Goal: Entertainment & Leisure: Browse casually

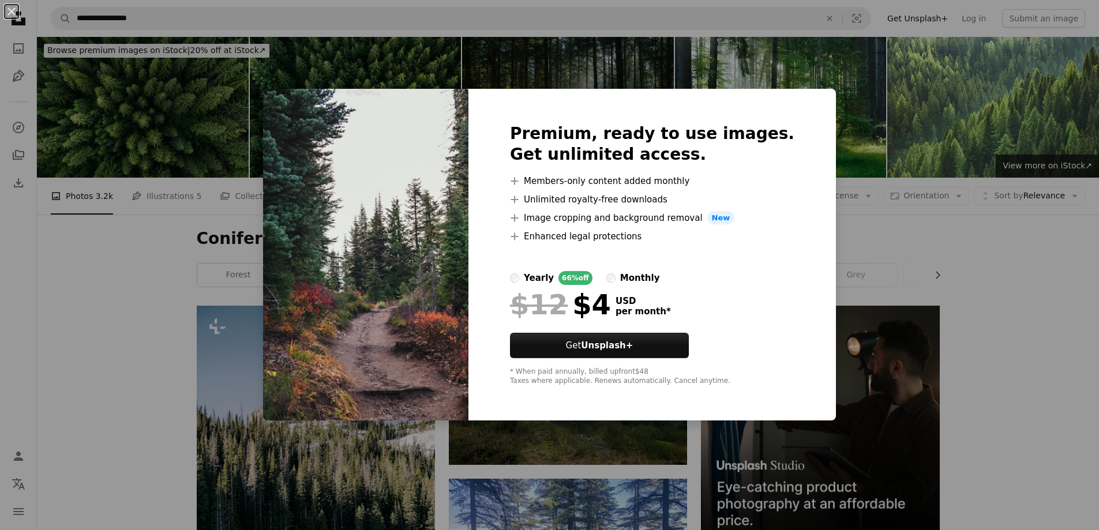
scroll to position [3159, 0]
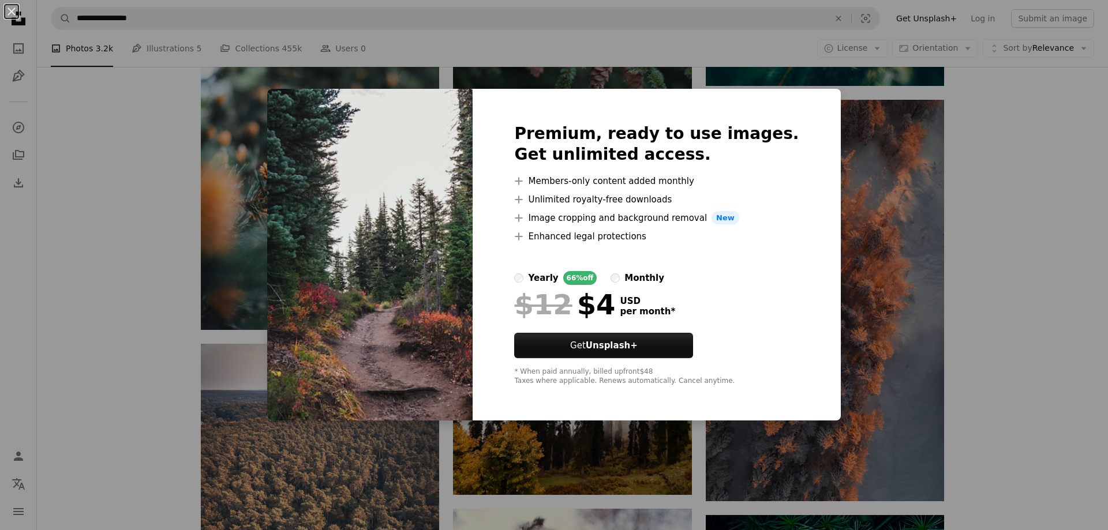
click at [1040, 215] on div "An X shape Premium, ready to use images. Get unlimited access. A plus sign Memb…" at bounding box center [554, 265] width 1108 height 530
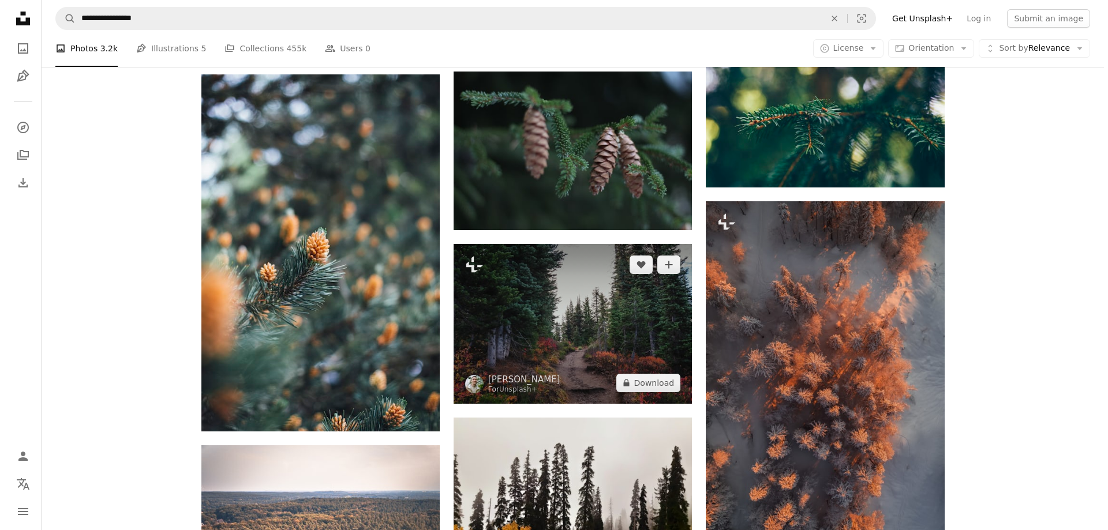
scroll to position [3159, 0]
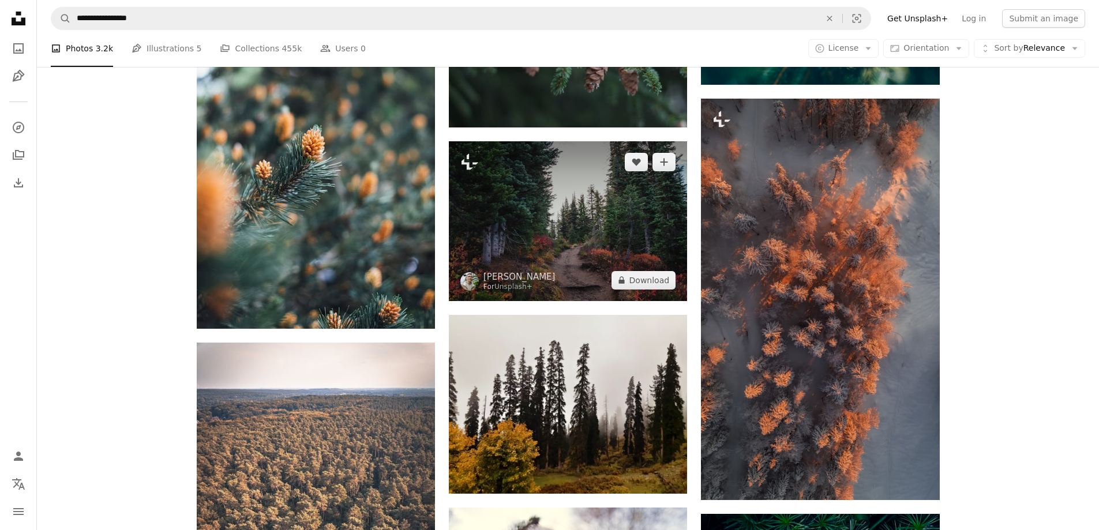
click at [580, 220] on img at bounding box center [568, 220] width 238 height 159
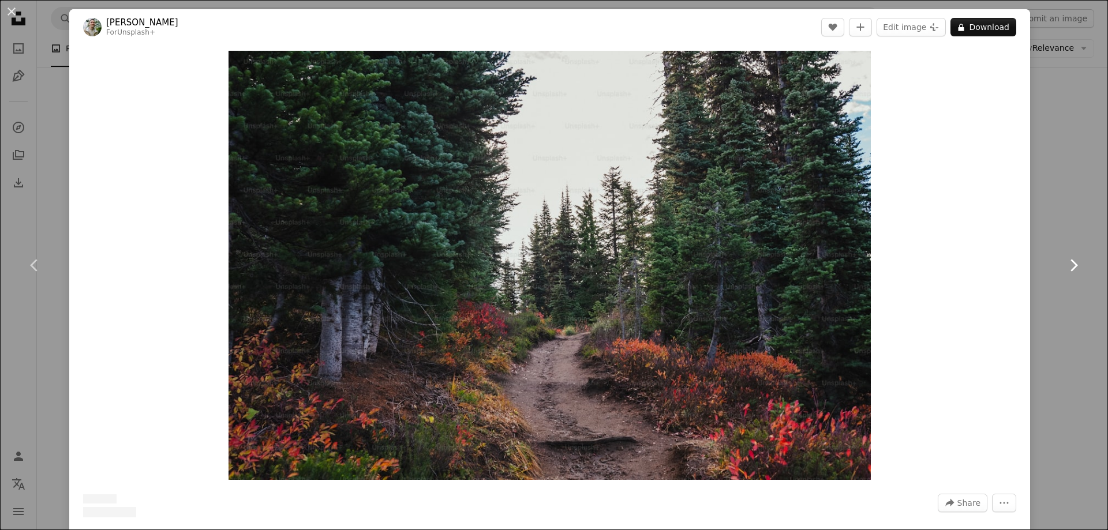
scroll to position [288, 0]
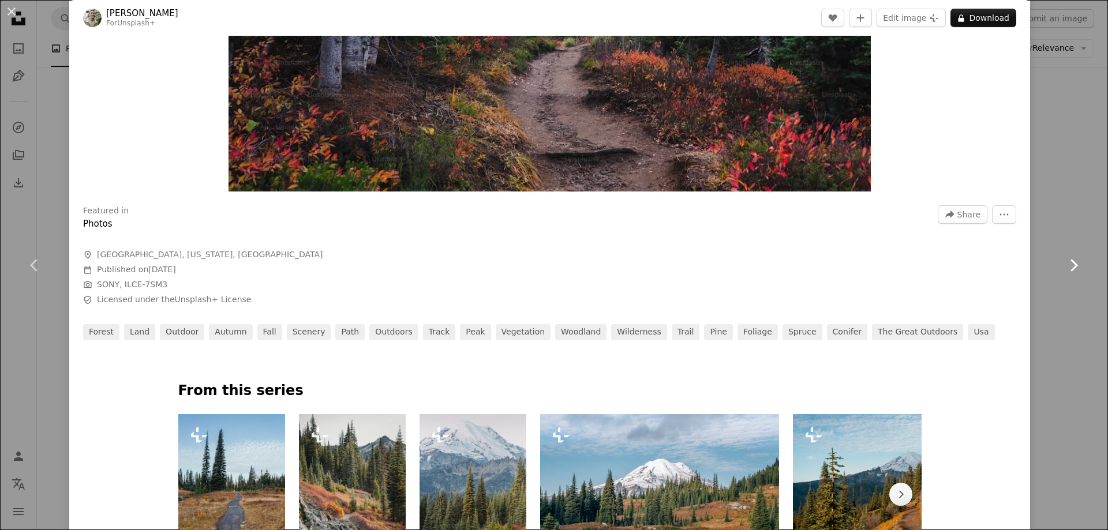
click at [1062, 222] on link "Chevron right" at bounding box center [1072, 265] width 69 height 111
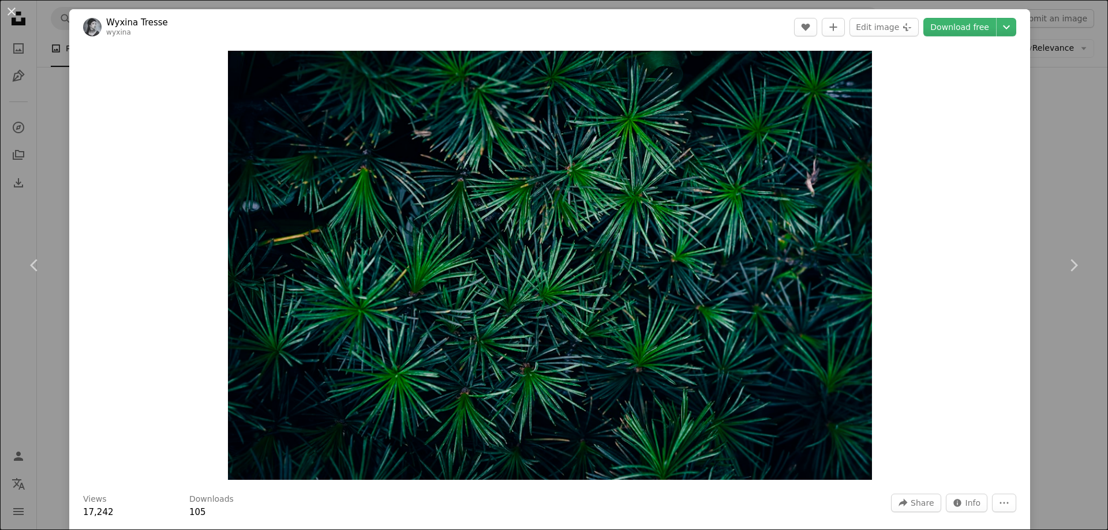
click at [1060, 201] on div "An X shape Chevron left Chevron right Wyxina Tresse wyxina A heart A plus sign …" at bounding box center [554, 265] width 1108 height 530
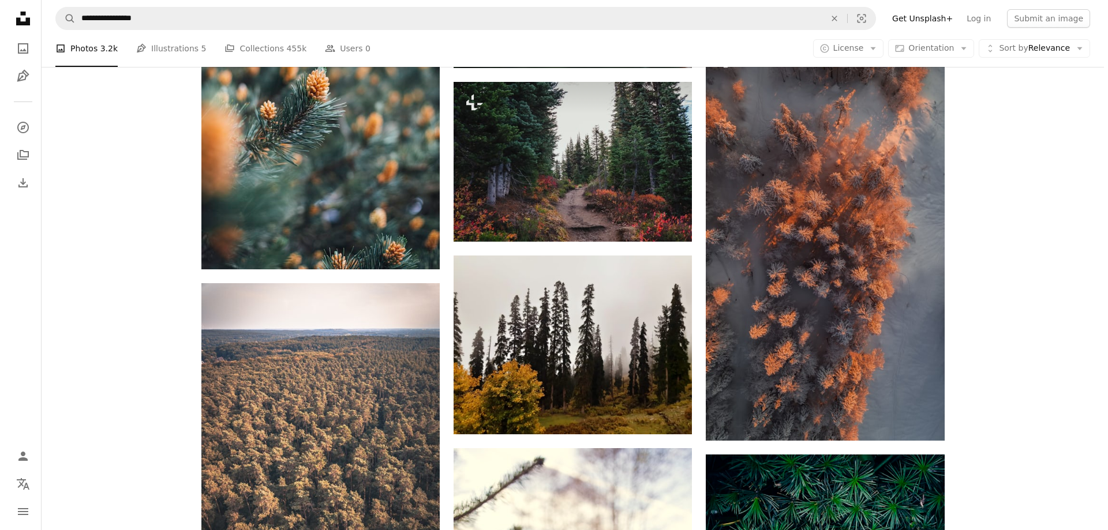
scroll to position [3101, 0]
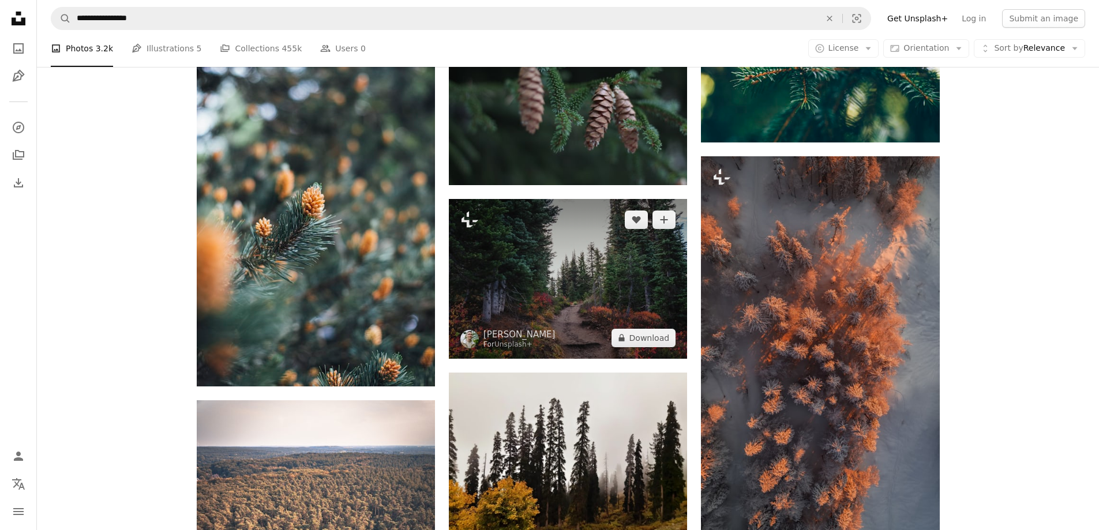
click at [575, 300] on img at bounding box center [568, 278] width 238 height 159
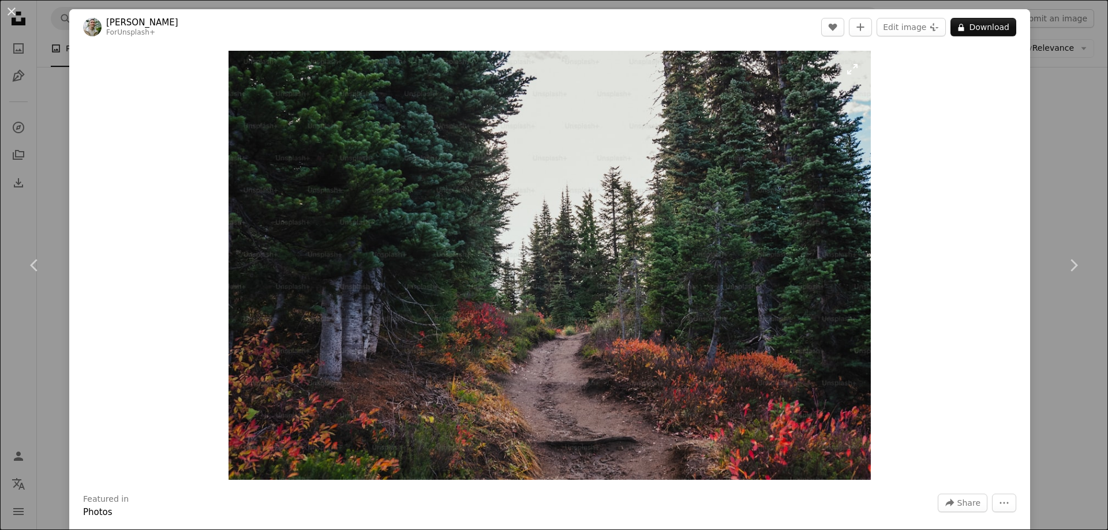
click at [586, 302] on img "Zoom in on this image" at bounding box center [549, 265] width 643 height 429
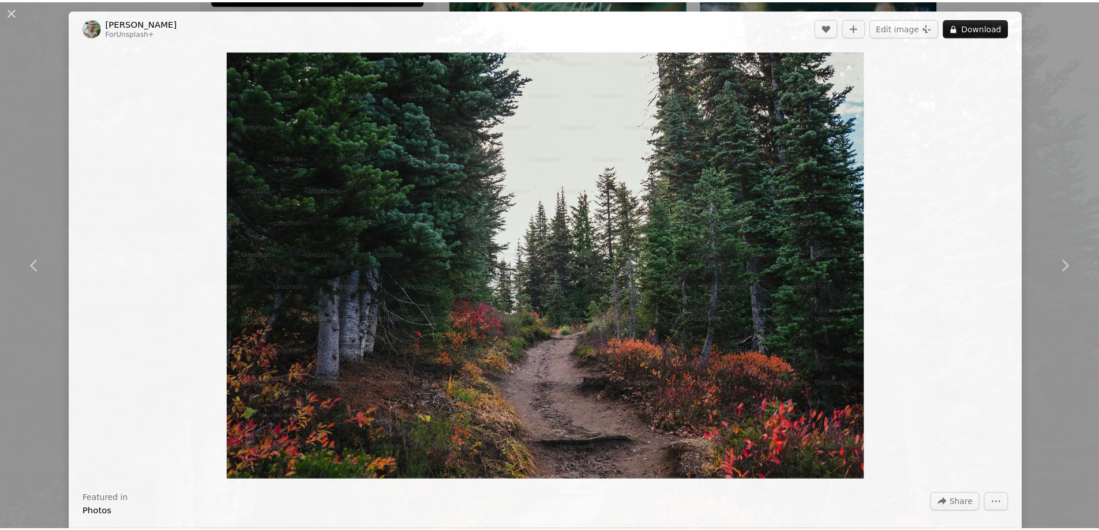
scroll to position [100, 0]
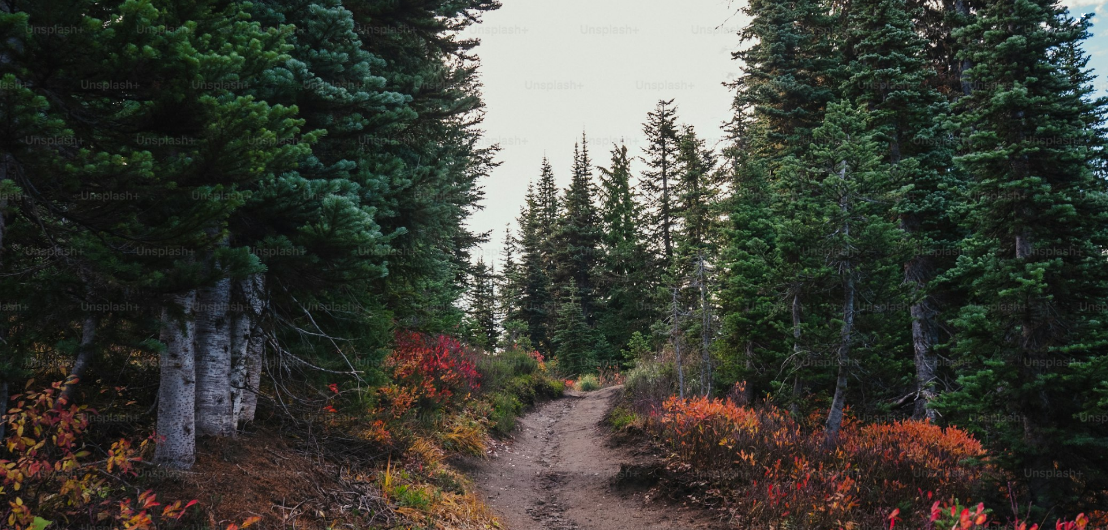
click at [1076, 73] on img "Zoom out on this image" at bounding box center [553, 270] width 1109 height 741
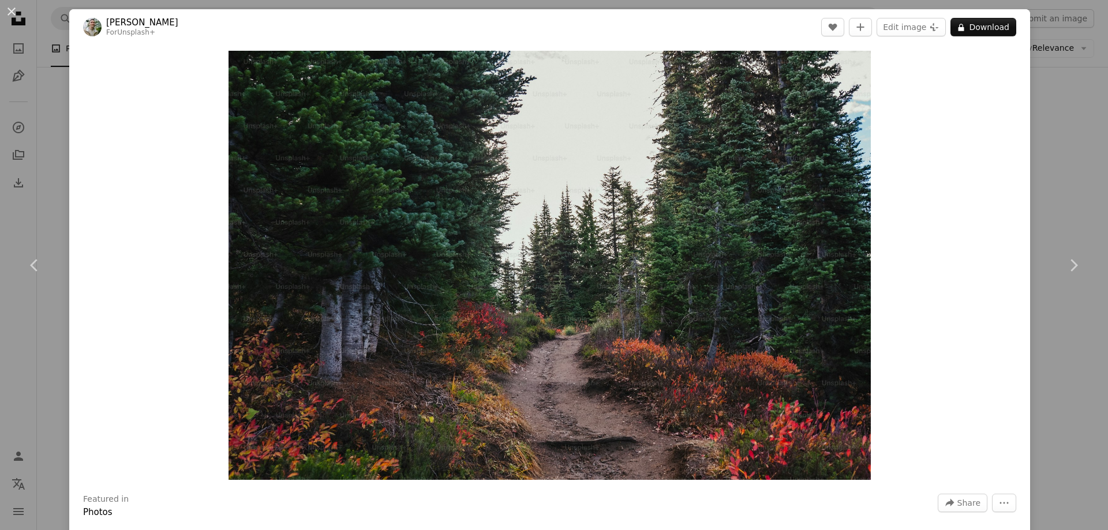
click at [1065, 149] on div "An X shape Chevron left Chevron right [PERSON_NAME] For Unsplash+ A heart A plu…" at bounding box center [554, 265] width 1108 height 530
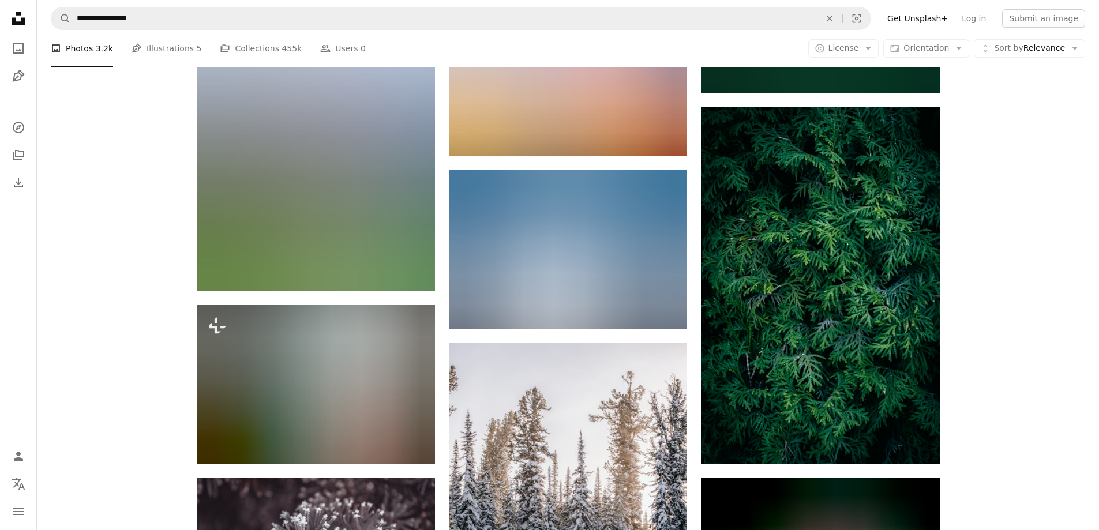
scroll to position [28139, 0]
